Goal: Book appointment/travel/reservation

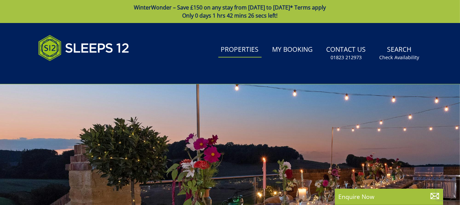
click at [246, 52] on link "Properties" at bounding box center [239, 49] width 43 height 15
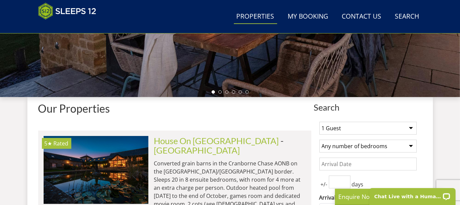
scroll to position [203, 0]
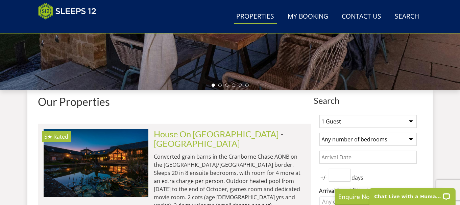
click at [405, 124] on select "1 Guest 2 Guests 3 Guests 4 Guests 5 Guests 6 Guests 7 Guests 8 Guests 9 Guests…" at bounding box center [367, 121] width 97 height 13
select select "8"
click at [319, 115] on select "1 Guest 2 Guests 3 Guests 4 Guests 5 Guests 6 Guests 7 Guests 8 Guests 9 Guests…" at bounding box center [367, 121] width 97 height 13
click at [382, 140] on select "Any number of bedrooms 4 Bedrooms 5 Bedrooms 6 Bedrooms 7 Bedrooms 8 Bedrooms 9…" at bounding box center [367, 139] width 97 height 13
select select "5"
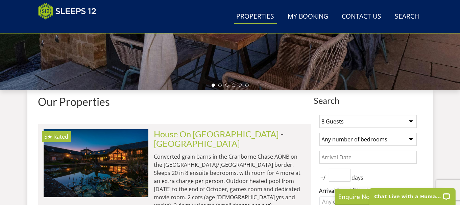
click at [319, 133] on select "Any number of bedrooms 4 Bedrooms 5 Bedrooms 6 Bedrooms 7 Bedrooms 8 Bedrooms 9…" at bounding box center [367, 139] width 97 height 13
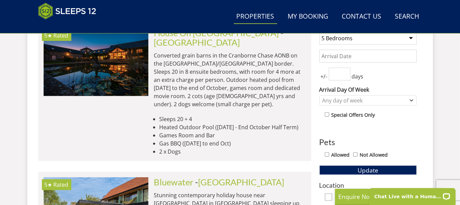
scroll to position [304, 0]
click at [351, 98] on div "Any day of week" at bounding box center [365, 100] width 88 height 7
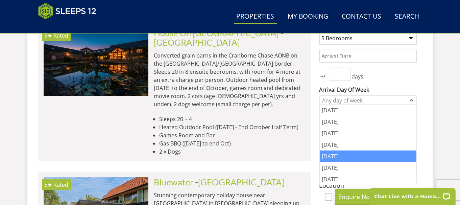
click at [342, 154] on div "[DATE]" at bounding box center [368, 155] width 97 height 11
click at [392, 86] on label "Arrival Day Of Week" at bounding box center [367, 89] width 97 height 8
click at [0, 0] on select "[DATE] [DATE] [DATE] [DATE] [DATE] [DATE] [DATE]" at bounding box center [0, 0] width 0 height 0
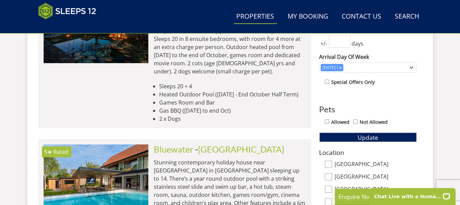
scroll to position [338, 0]
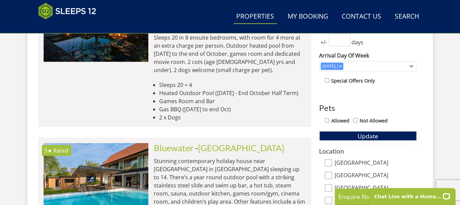
click at [356, 133] on button "Update" at bounding box center [367, 135] width 97 height 9
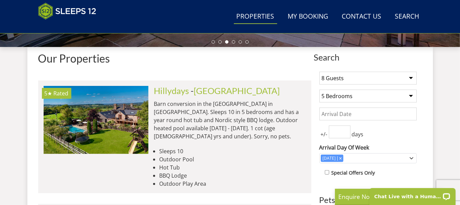
scroll to position [236, 0]
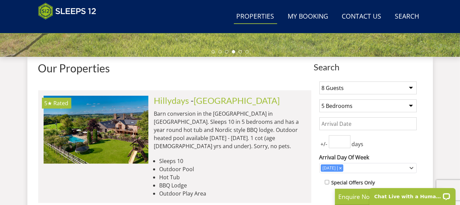
click at [351, 122] on input "Date" at bounding box center [367, 123] width 97 height 13
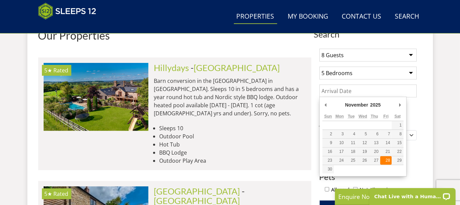
scroll to position [270, 0]
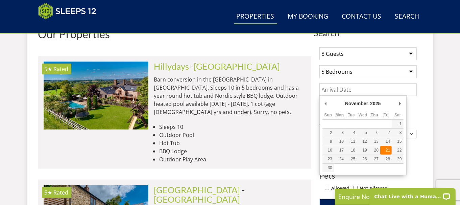
type input "[DATE]"
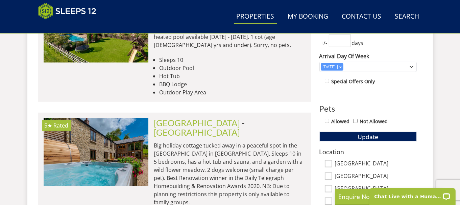
scroll to position [338, 0]
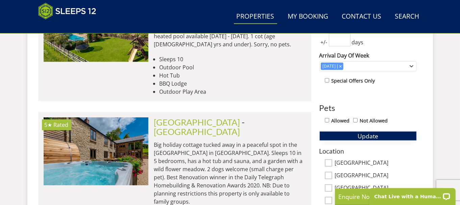
click at [351, 136] on button "Update" at bounding box center [367, 135] width 97 height 9
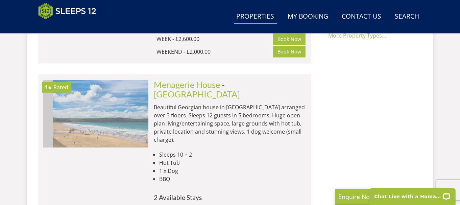
scroll to position [0, 2412]
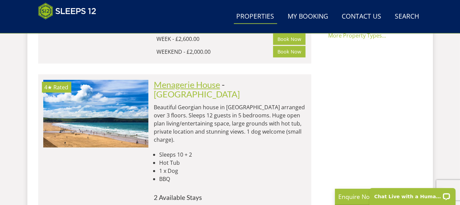
click at [184, 79] on link "Menagerie House" at bounding box center [187, 84] width 66 height 10
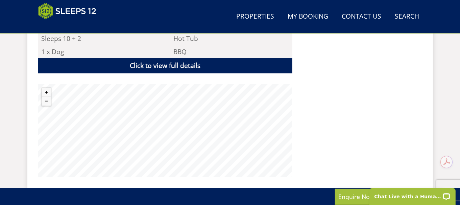
scroll to position [473, 0]
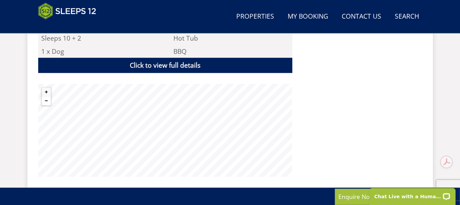
click at [47, 96] on button "Zoom out" at bounding box center [46, 100] width 9 height 9
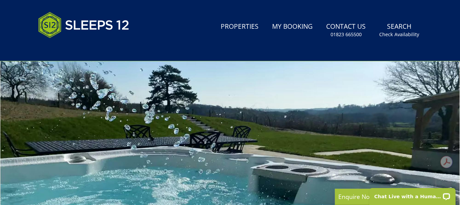
scroll to position [0, 0]
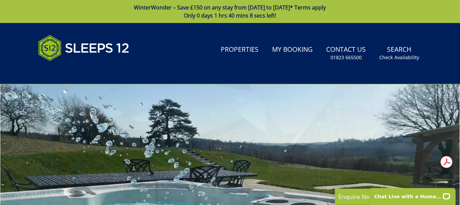
select select "8"
select select "5"
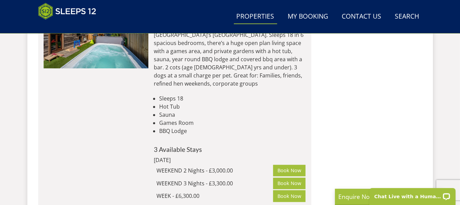
scroll to position [1619, 0]
